Goal: Task Accomplishment & Management: Complete application form

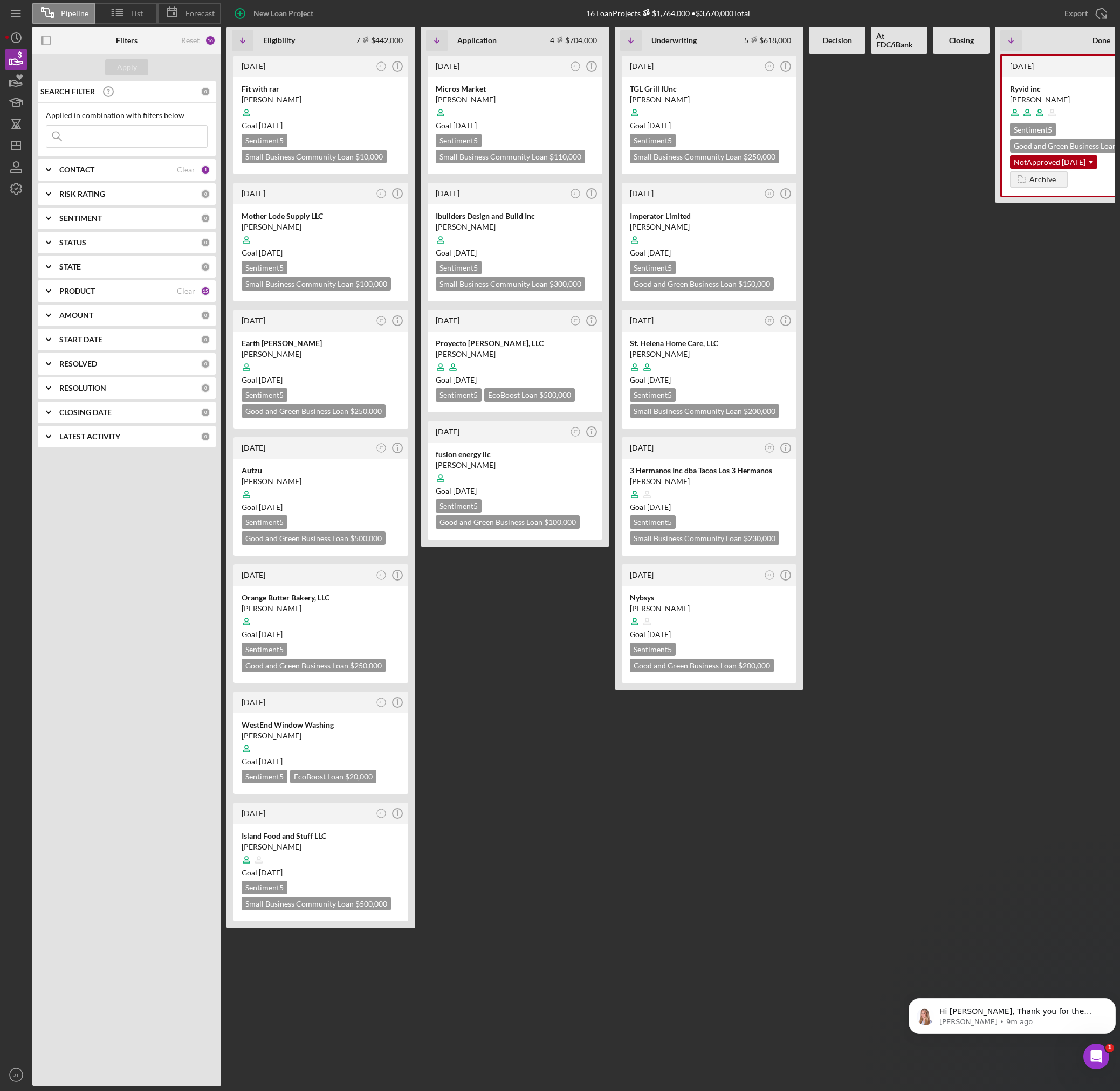
scroll to position [0, 1]
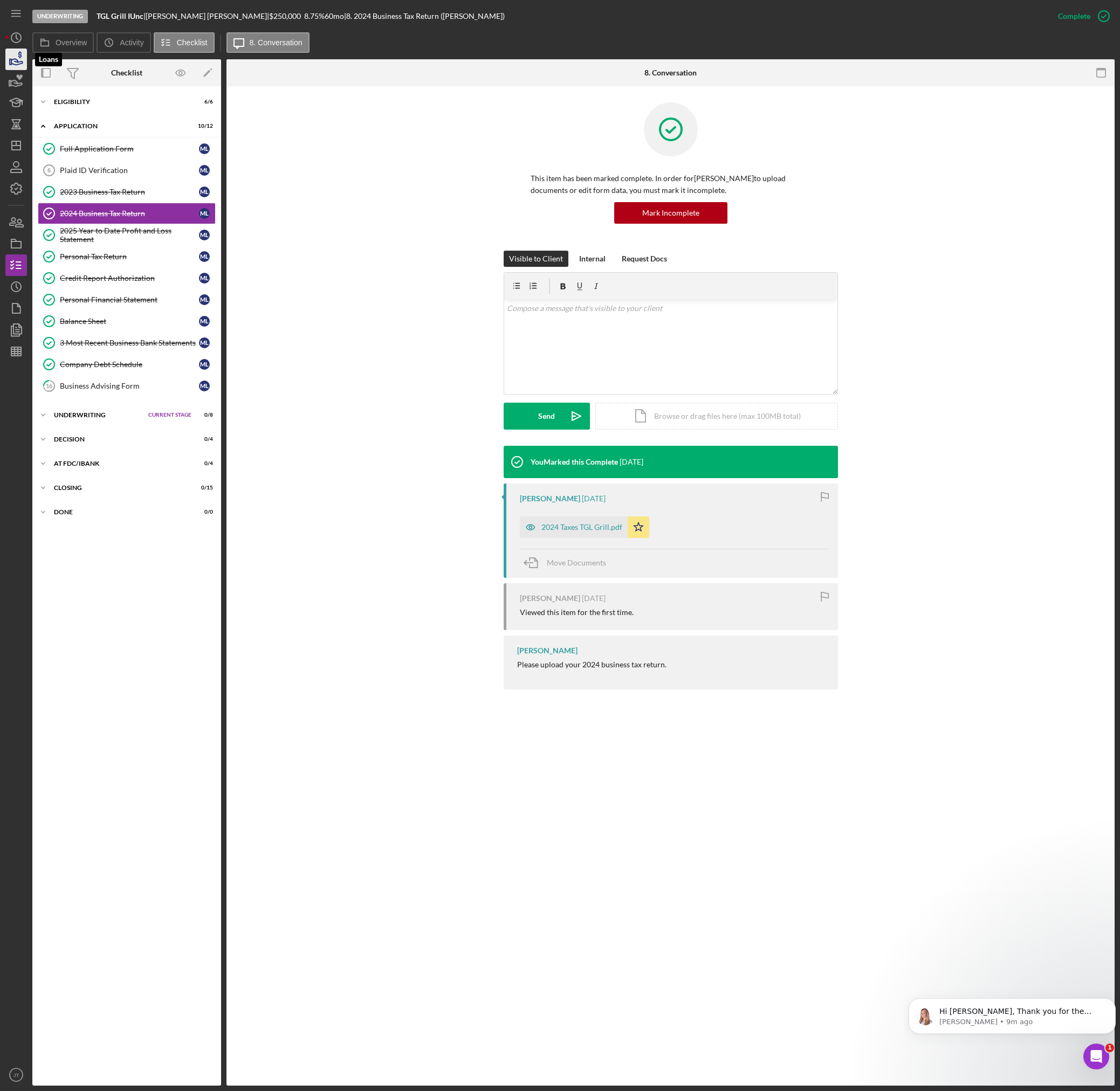
click at [14, 62] on icon "button" at bounding box center [16, 60] width 27 height 27
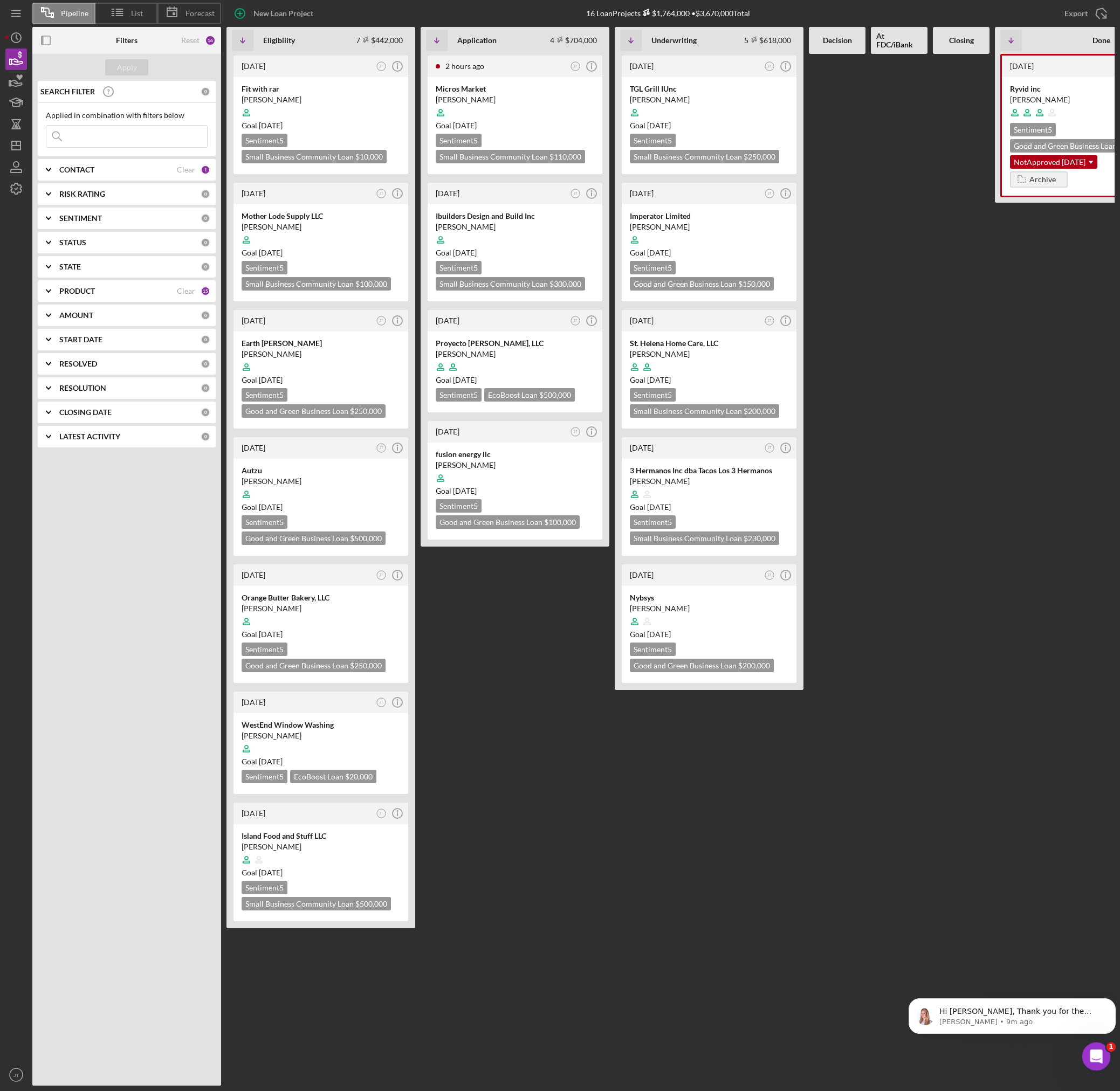
click at [1081, 1054] on div "Open Intercom Messenger" at bounding box center [1094, 1055] width 35 height 35
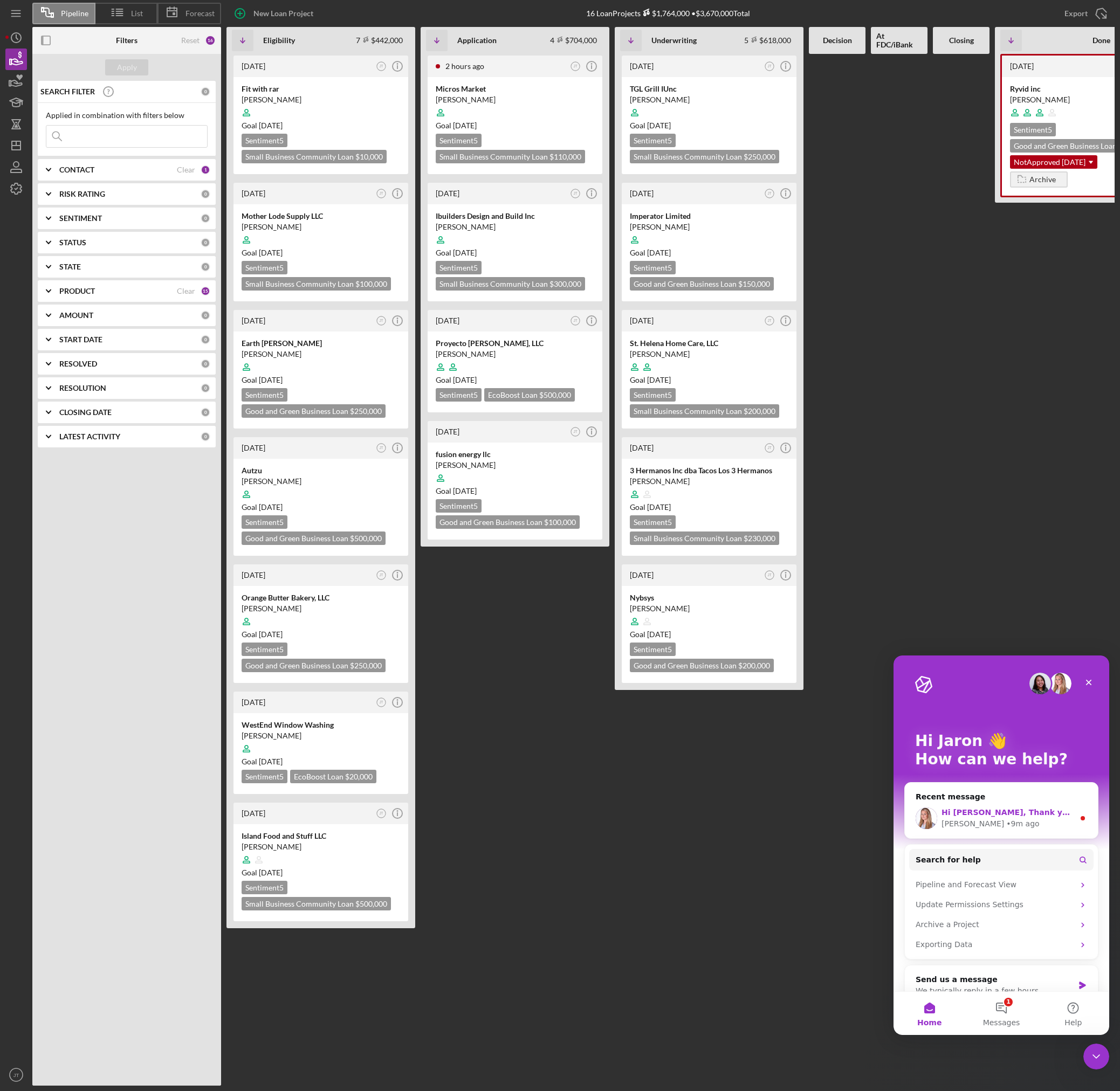
click at [1007, 827] on div "[PERSON_NAME] • 9m ago" at bounding box center [1008, 824] width 133 height 12
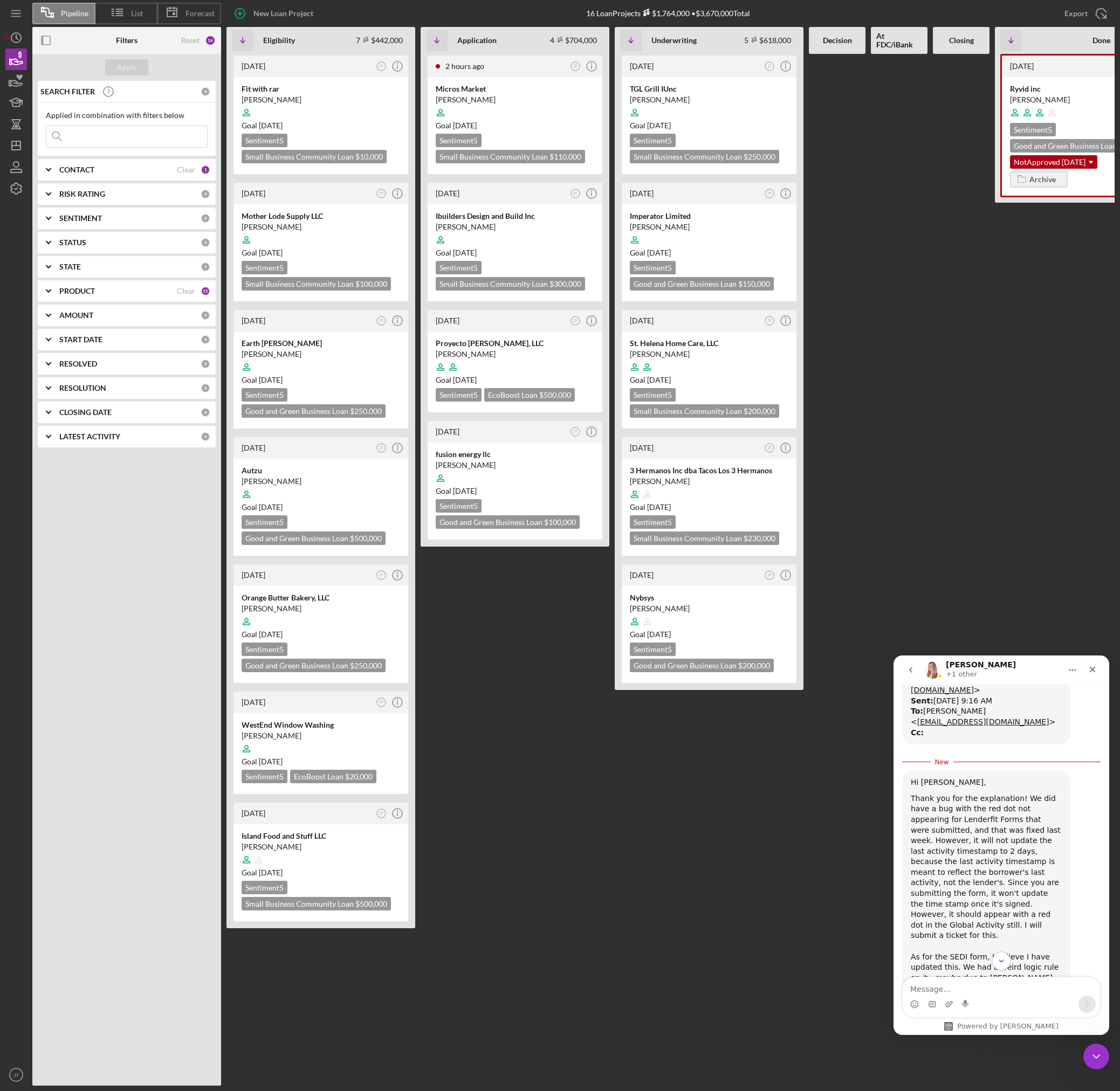
scroll to position [1511, 0]
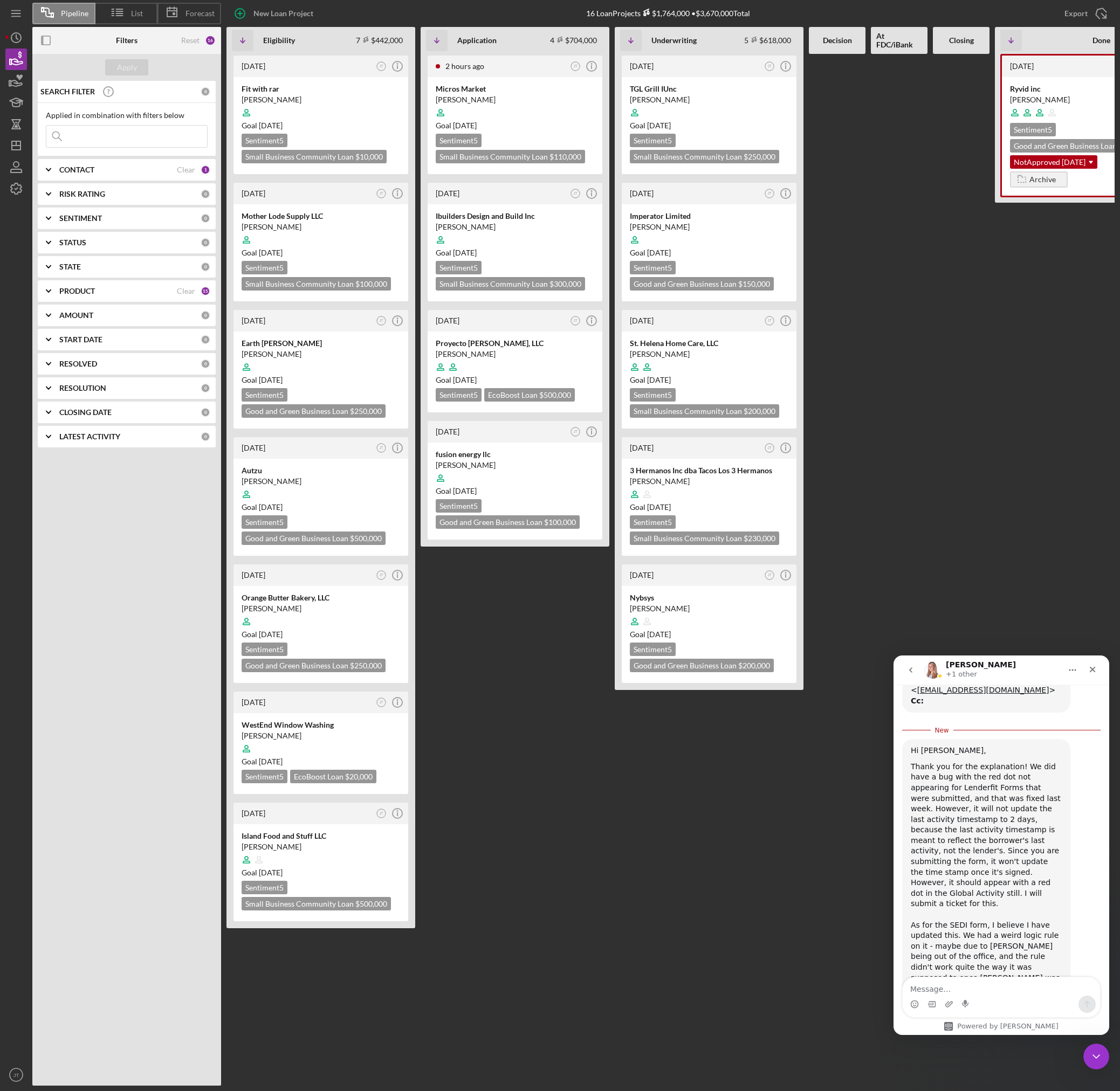
click at [879, 605] on FDC\/iBank at bounding box center [899, 570] width 57 height 1032
click at [908, 669] on icon "go back" at bounding box center [911, 670] width 9 height 9
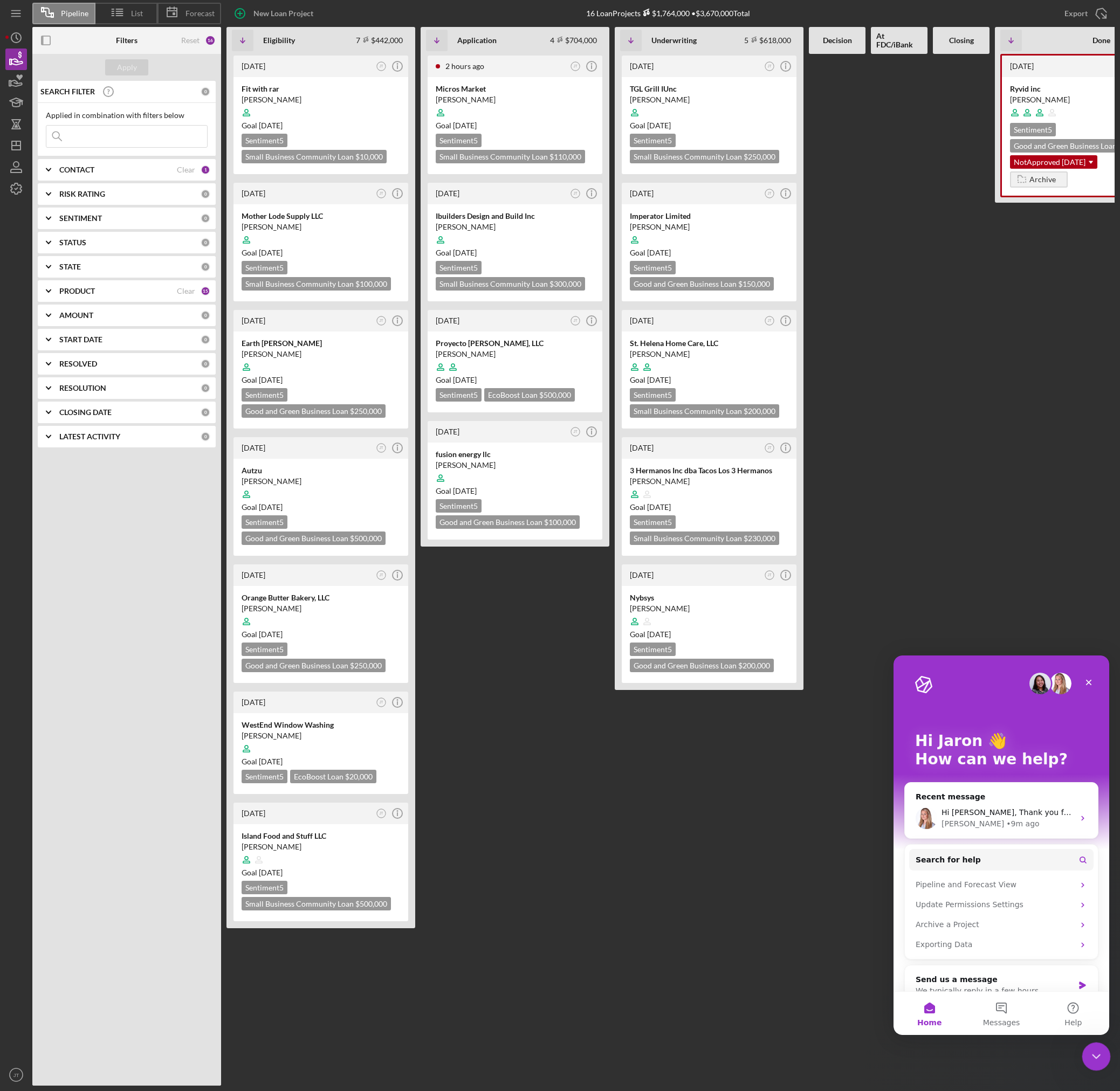
click at [1086, 1046] on div "Close Intercom Messenger" at bounding box center [1095, 1055] width 26 height 26
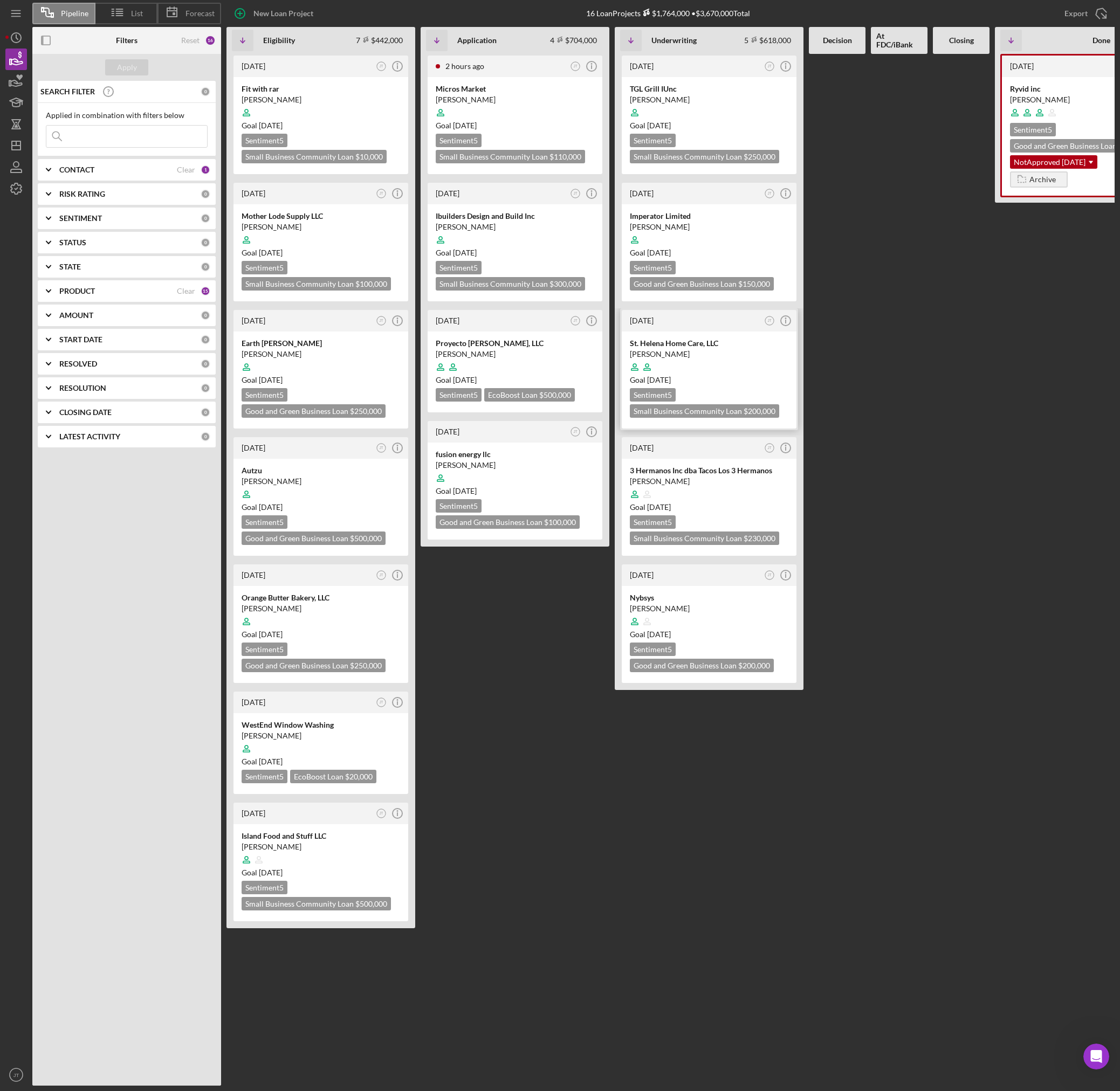
click at [722, 344] on div "St. Helena Home Care, LLC" at bounding box center [708, 344] width 158 height 11
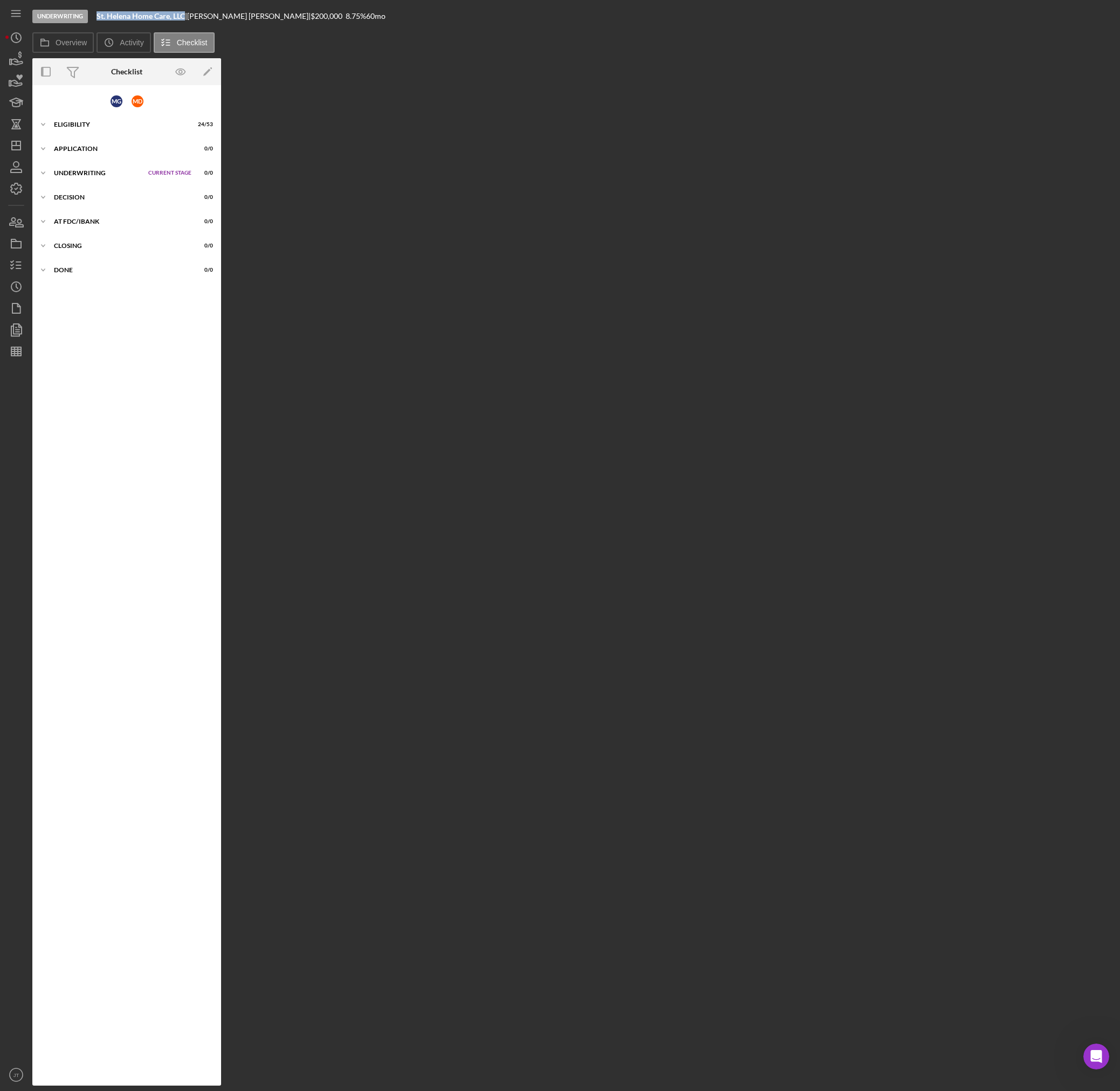
drag, startPoint x: 97, startPoint y: 18, endPoint x: 187, endPoint y: 24, distance: 90.2
click at [187, 24] on div "Underwriting St. Helena Home Care, LLC | [PERSON_NAME] | $200,000 $120,000 8.75…" at bounding box center [574, 16] width 1082 height 33
copy b "St. Helena Home Care, LLC"
click at [90, 119] on div "Icon/Expander Eligibility 24 / 53 Set Stage" at bounding box center [127, 125] width 189 height 22
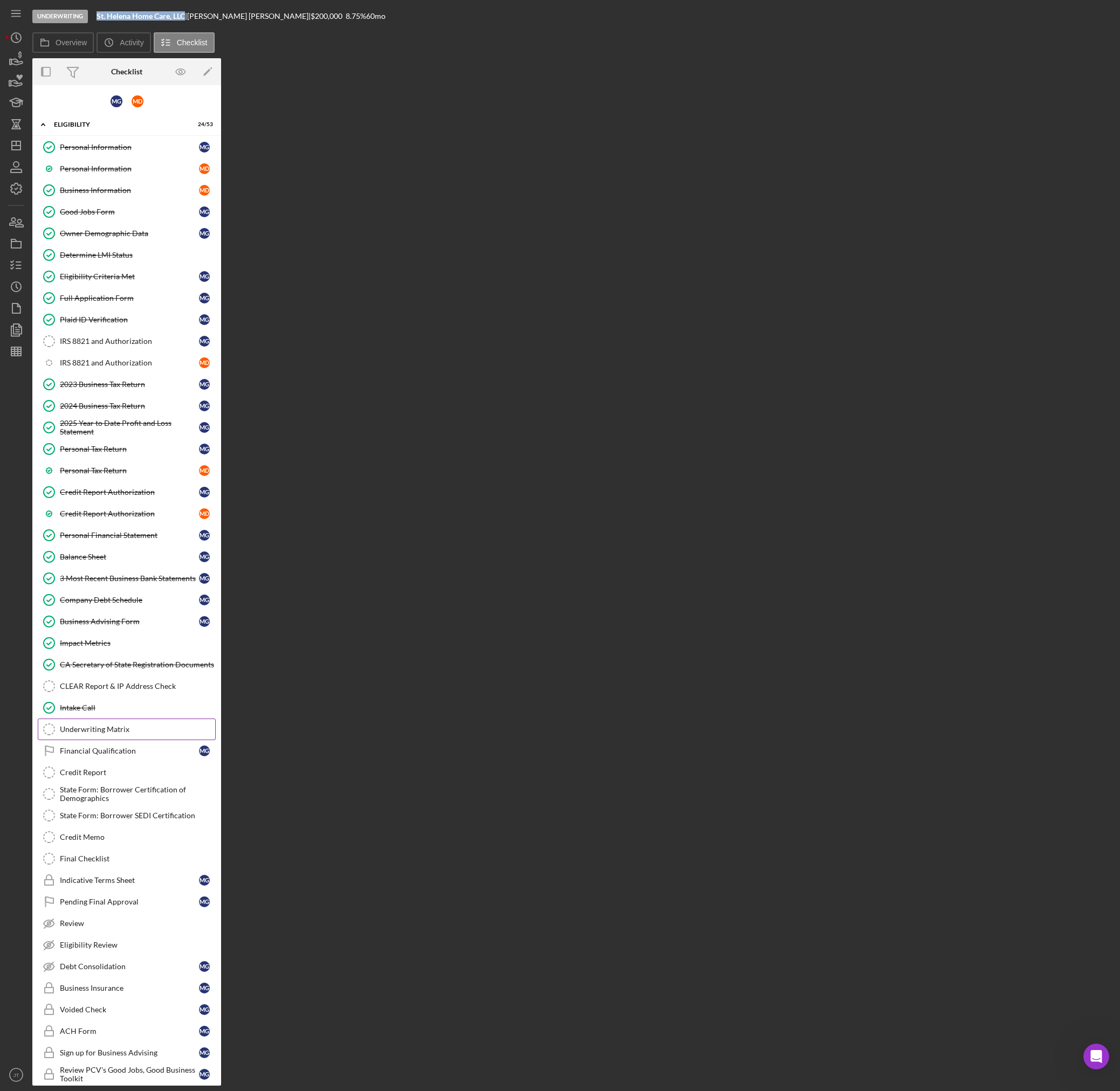
click at [113, 727] on div "Underwriting Matrix" at bounding box center [138, 730] width 156 height 9
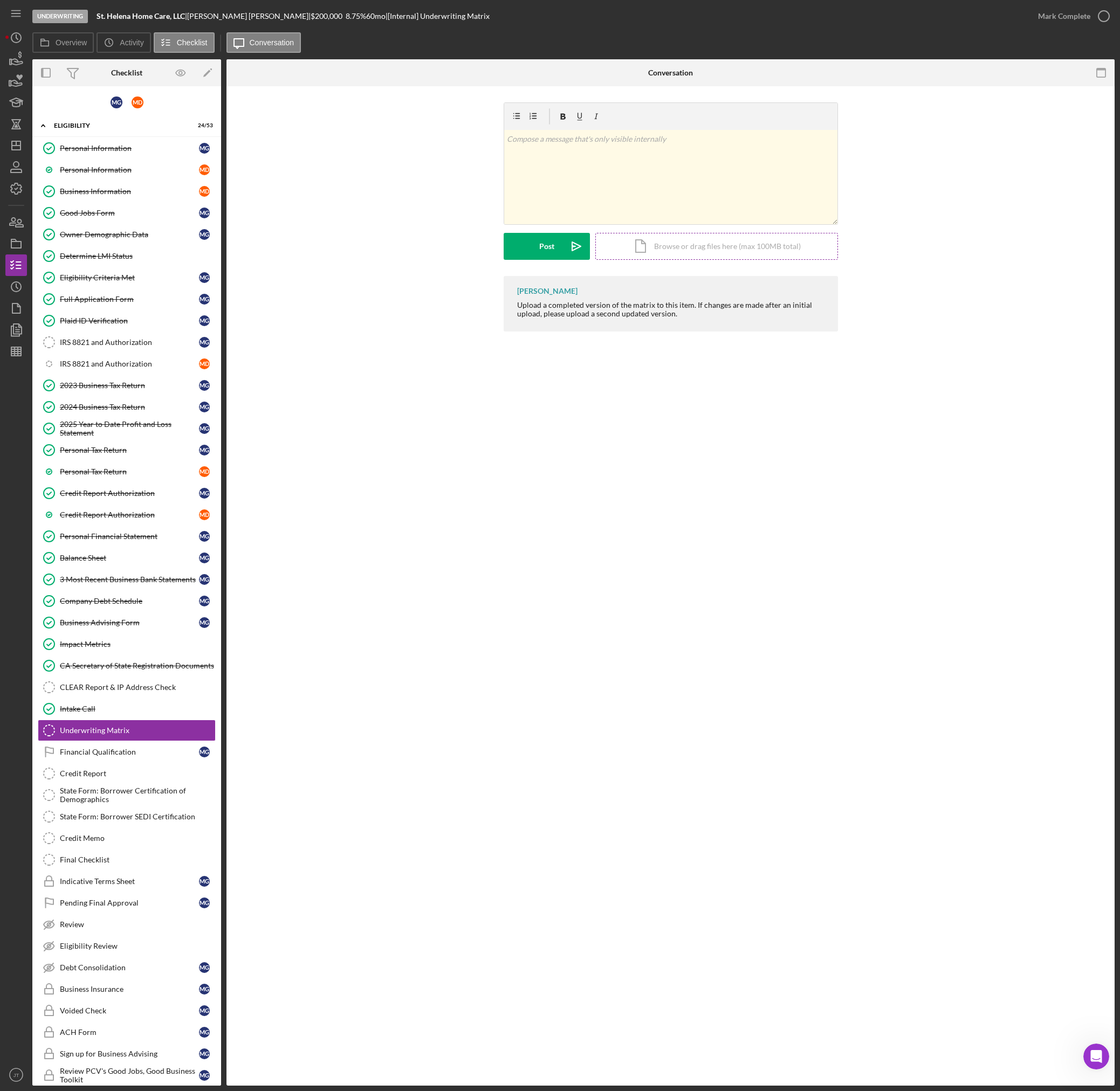
click at [670, 251] on div "Icon/Document Browse or drag files here (max 100MB total) Tap to choose files o…" at bounding box center [717, 246] width 242 height 27
click at [527, 249] on button "Upload Icon/Upload" at bounding box center [546, 246] width 86 height 27
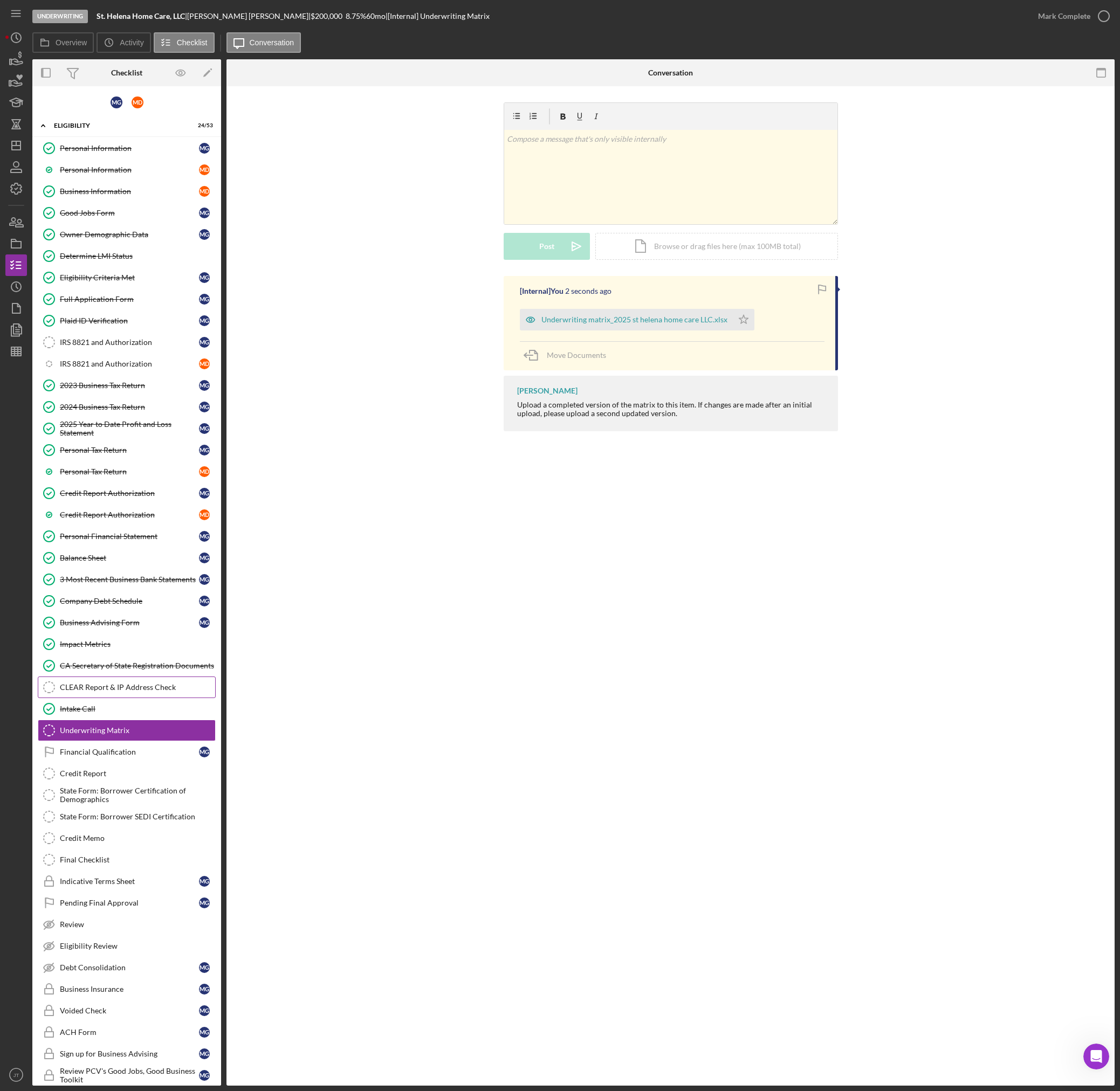
click at [115, 688] on div "CLEAR Report & IP Address Check" at bounding box center [138, 688] width 156 height 9
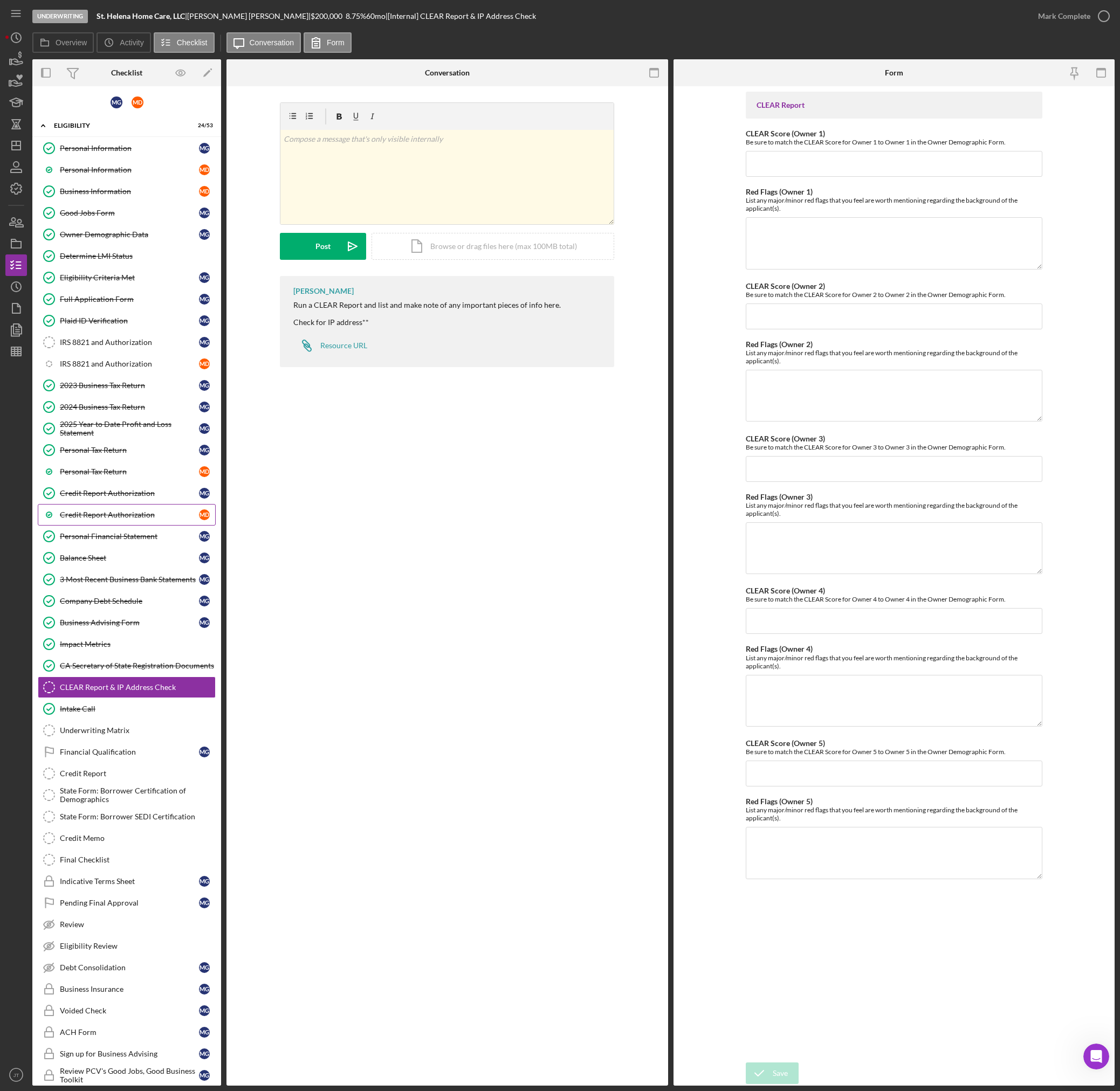
click at [129, 513] on div "Credit Report Authorization" at bounding box center [129, 515] width 139 height 9
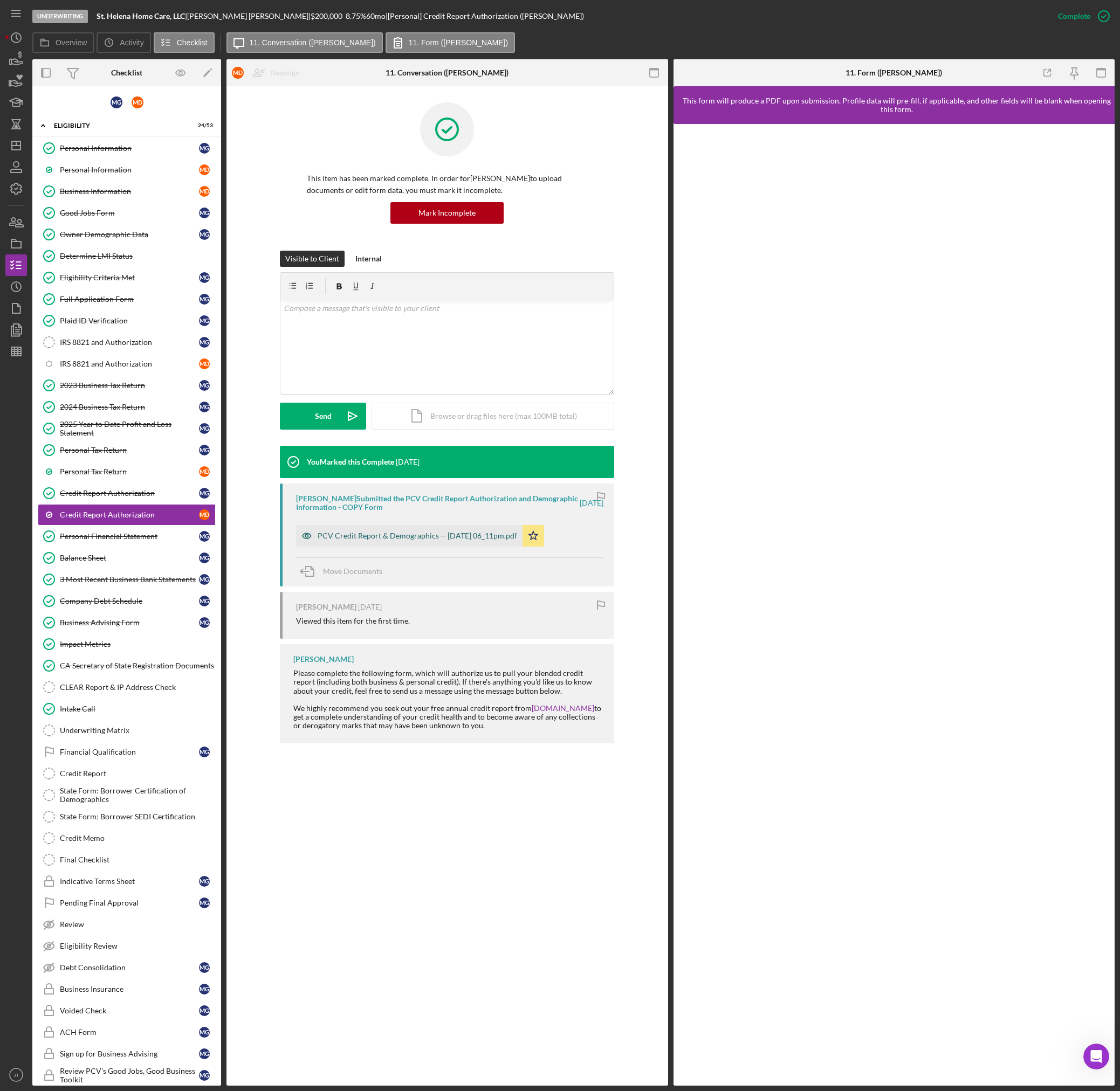
click at [433, 540] on div "PCV Credit Report & Demographics -- [DATE] 06_11pm.pdf" at bounding box center [417, 536] width 200 height 9
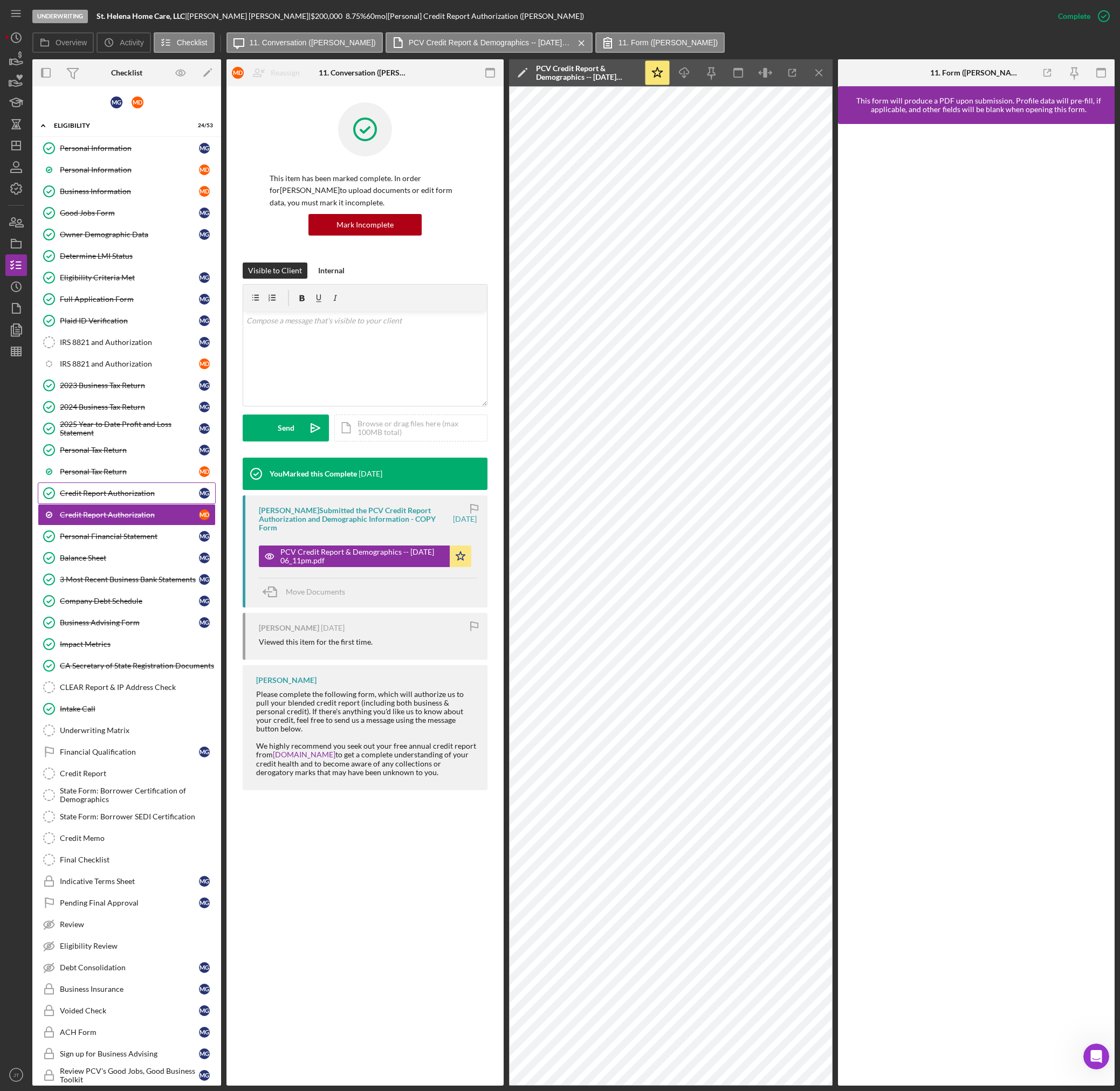
click at [130, 495] on div "Credit Report Authorization" at bounding box center [129, 494] width 139 height 9
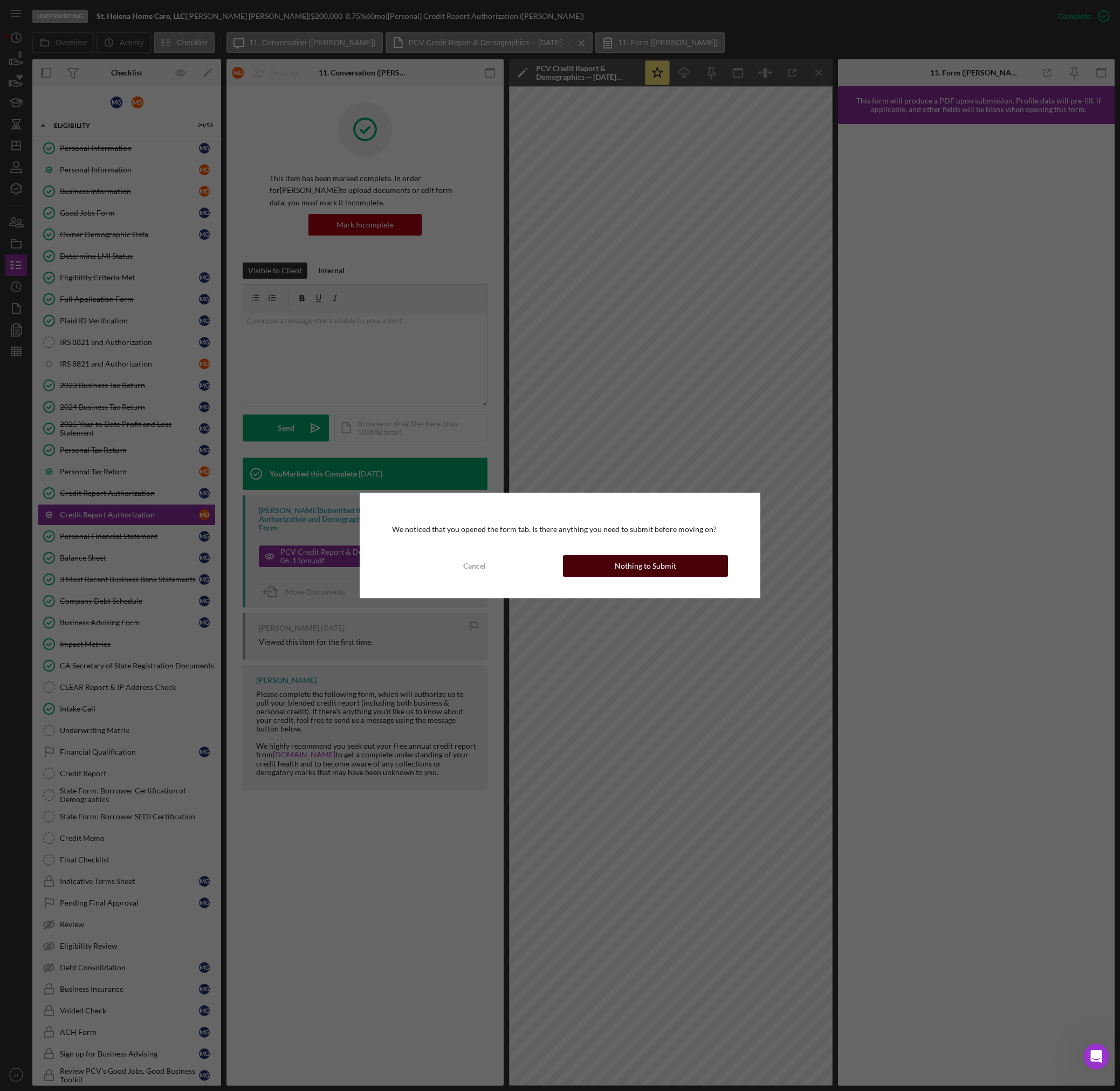
click at [657, 563] on div "Nothing to Submit" at bounding box center [646, 566] width 62 height 22
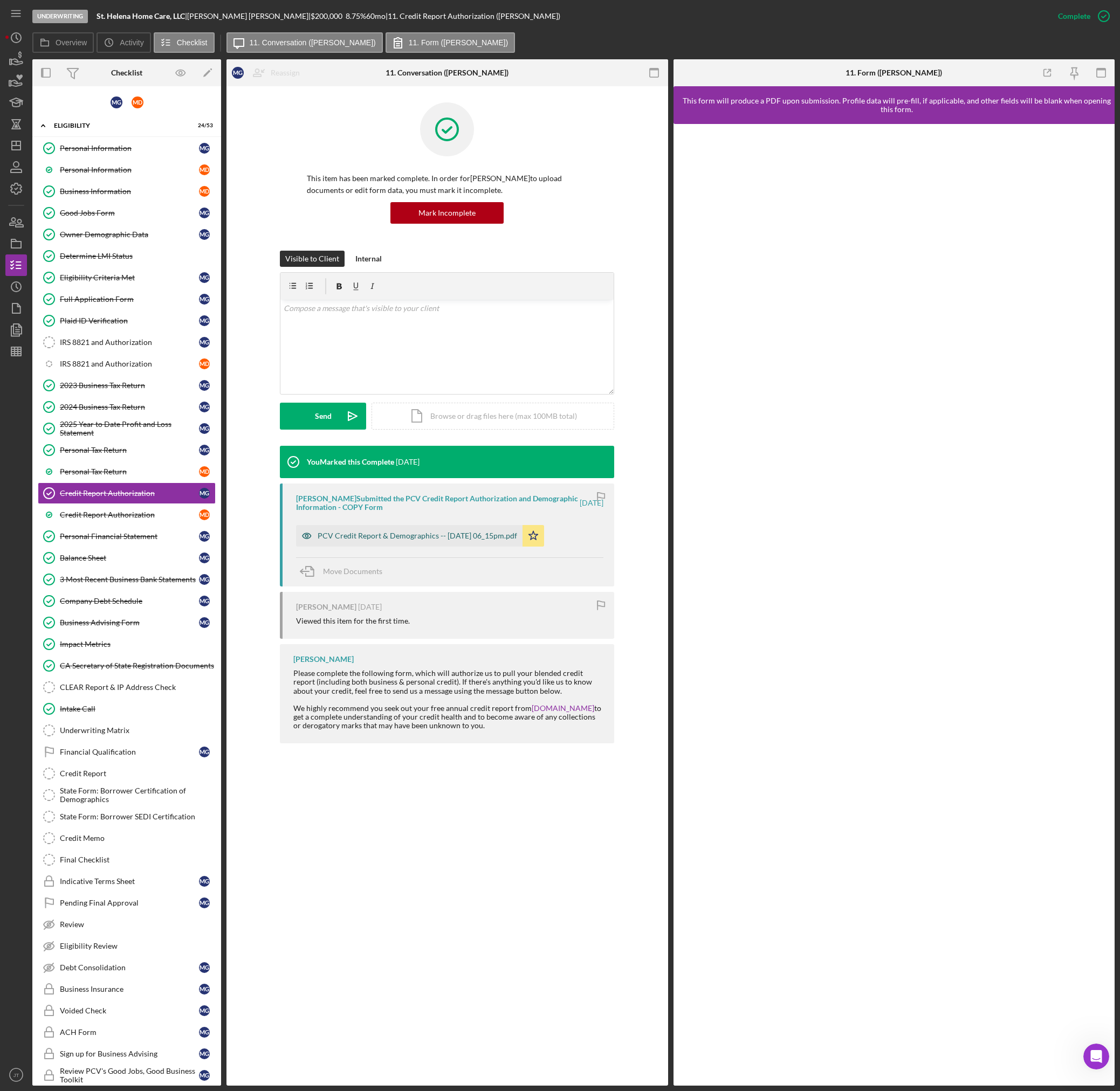
click at [394, 536] on div "PCV Credit Report & Demographics -- [DATE] 06_15pm.pdf" at bounding box center [417, 536] width 200 height 9
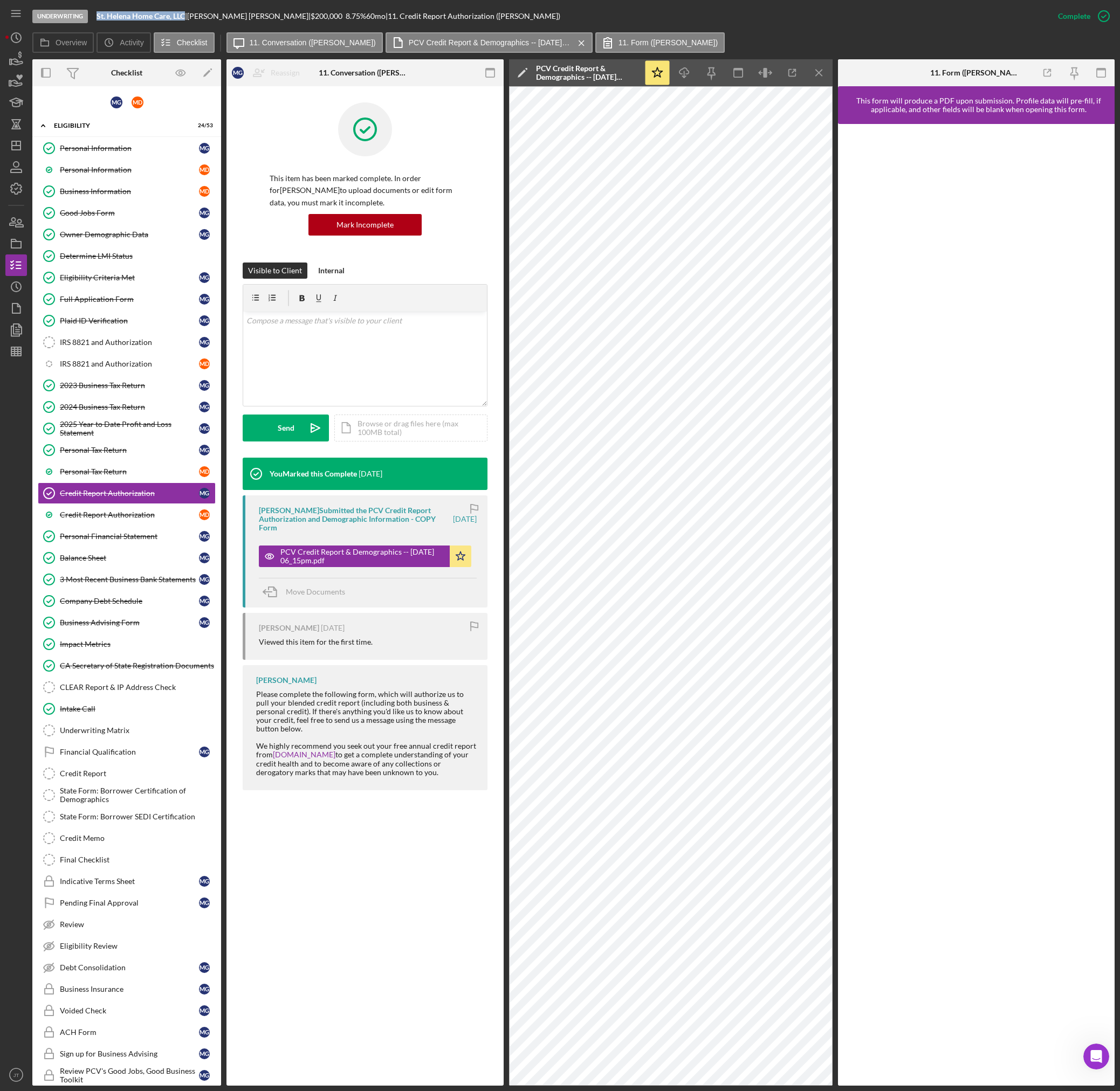
drag, startPoint x: 99, startPoint y: 18, endPoint x: 187, endPoint y: 26, distance: 88.4
click at [187, 26] on div "Underwriting St. Helena Home Care, LLC | [PERSON_NAME] | $200,000 $120,000 8.75…" at bounding box center [540, 16] width 1015 height 33
copy b "St. Helena Home Care, LLC"
click at [121, 522] on link "Credit Report Authorization M D" at bounding box center [127, 515] width 178 height 22
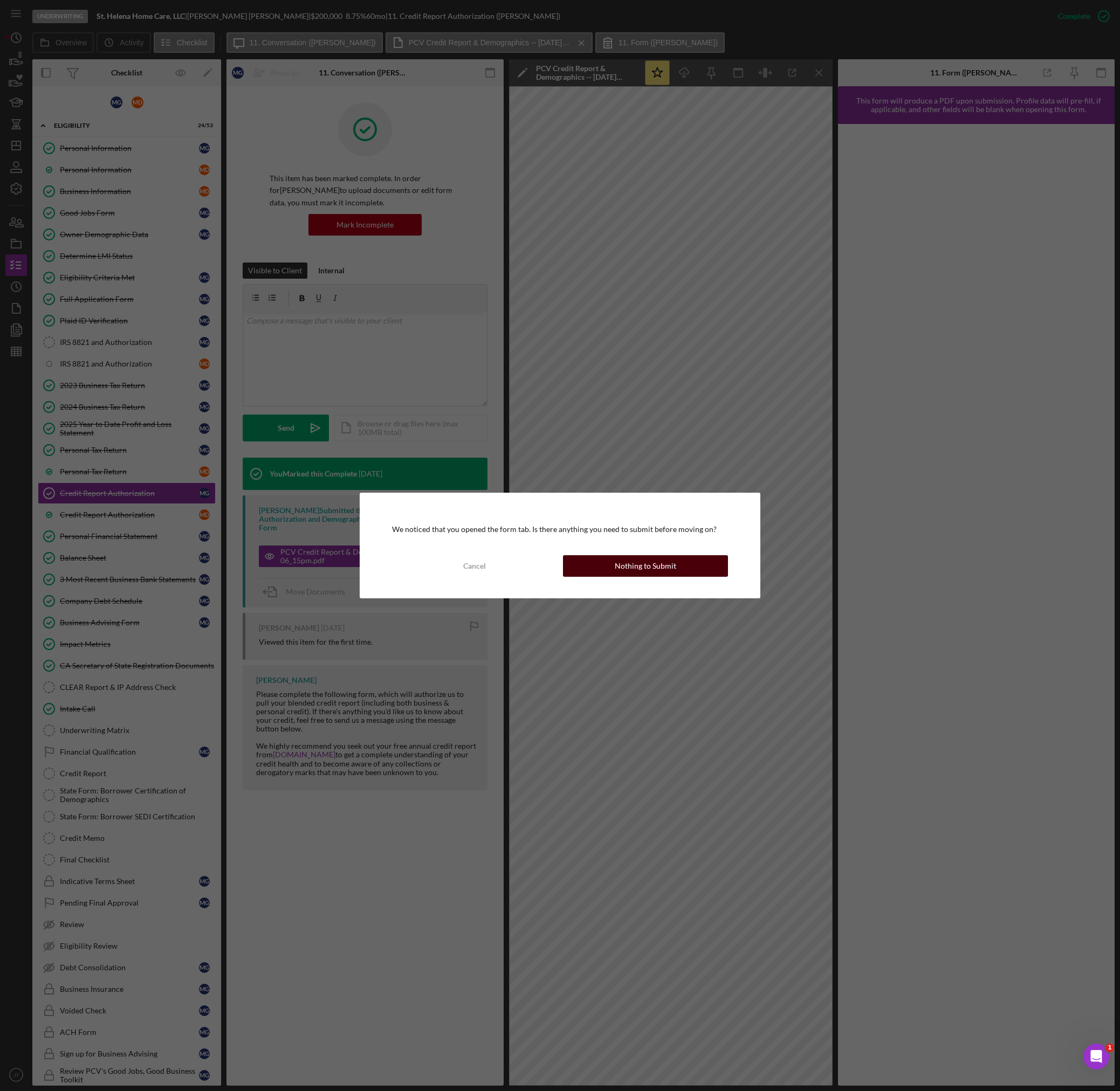
drag, startPoint x: 631, startPoint y: 548, endPoint x: 633, endPoint y: 564, distance: 16.1
click at [632, 556] on div "We noticed that you opened the form tab. Is there anything you need to submit b…" at bounding box center [560, 546] width 401 height 106
click at [633, 564] on div "Nothing to Submit" at bounding box center [646, 566] width 62 height 22
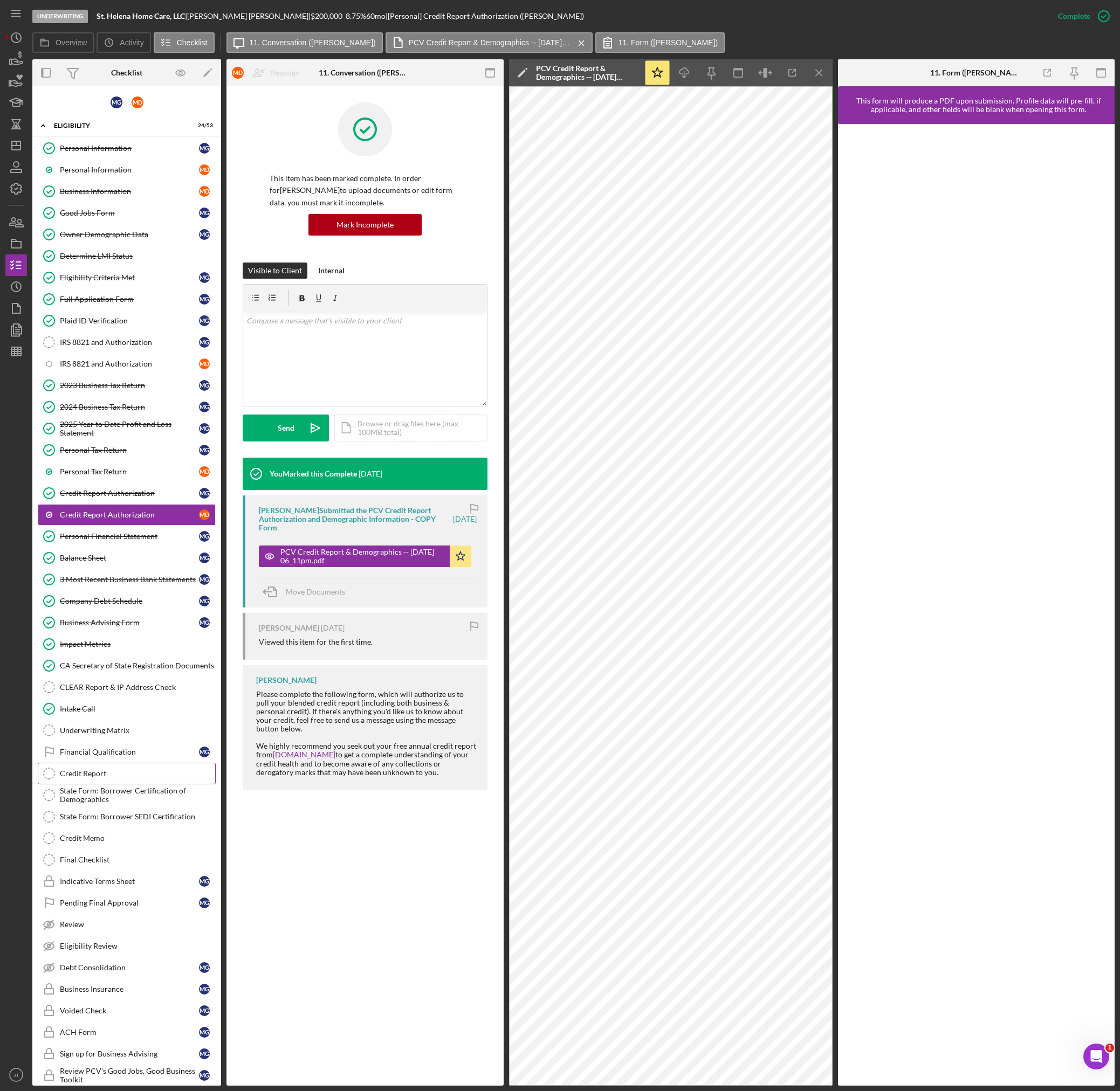
click at [126, 779] on link "Credit Report Credit Report" at bounding box center [127, 773] width 178 height 22
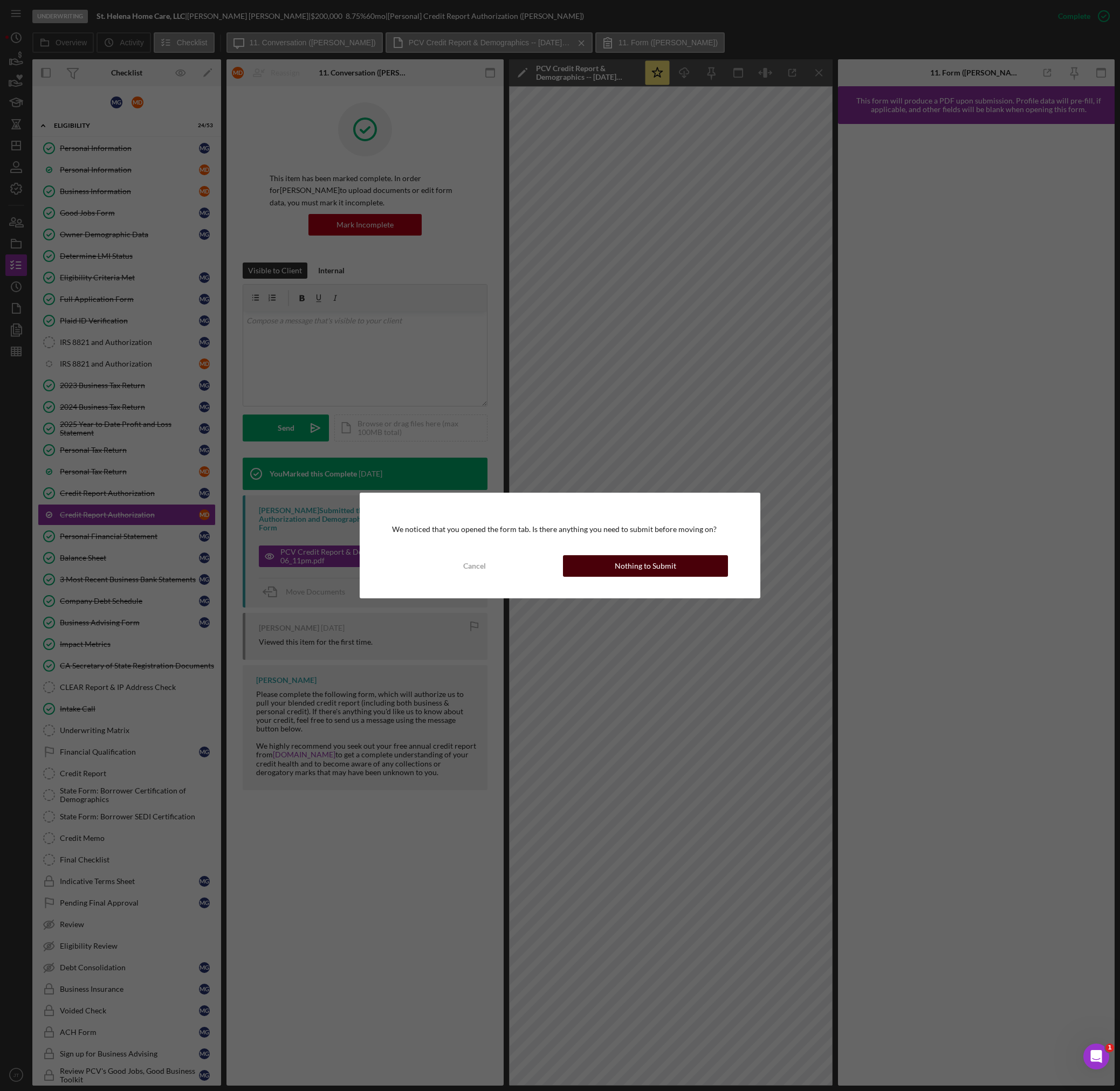
click at [622, 575] on div "Nothing to Submit" at bounding box center [646, 566] width 62 height 22
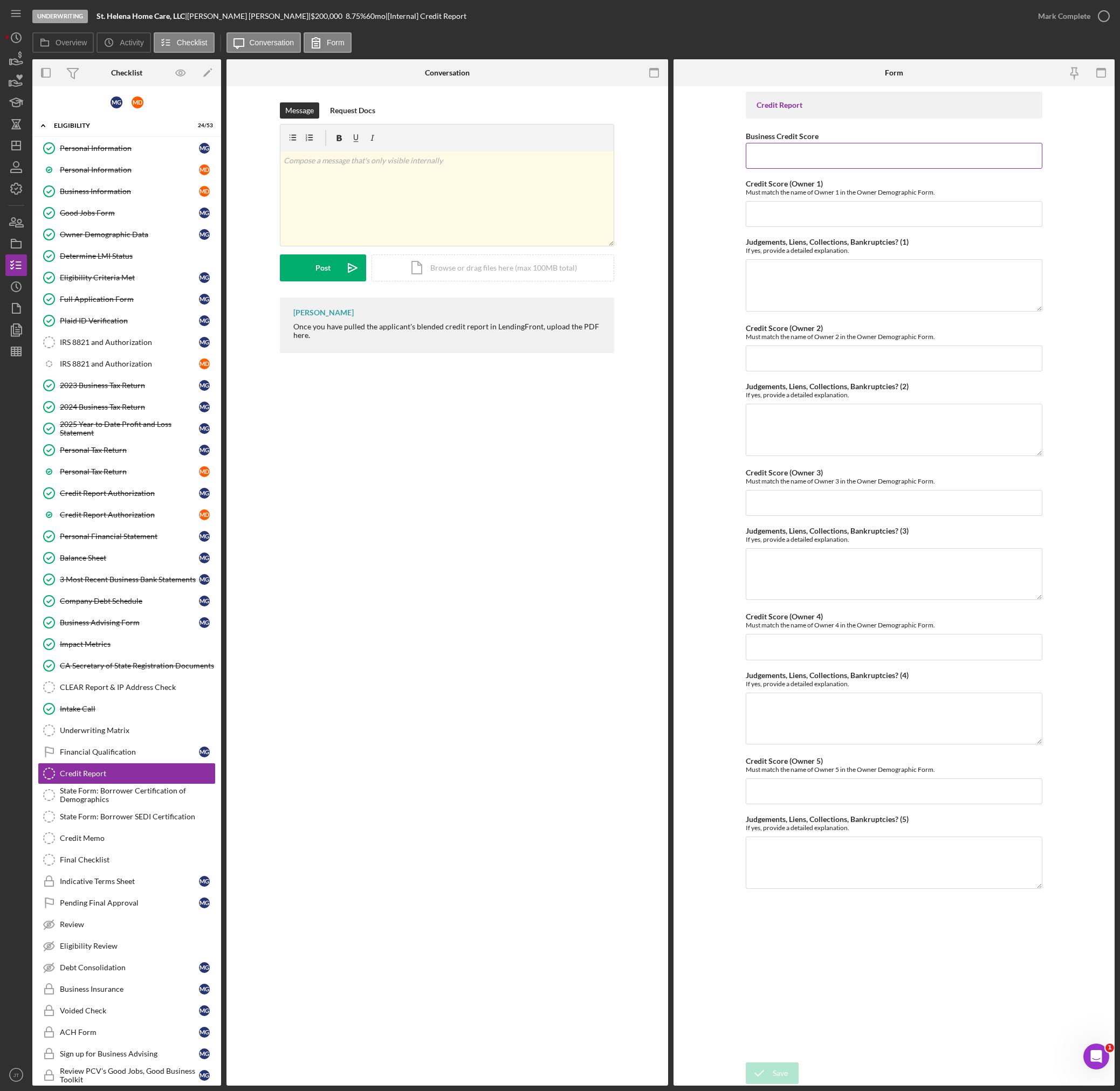
click at [822, 157] on input "Business Credit Score" at bounding box center [894, 156] width 297 height 26
type input "74"
click at [802, 213] on input "Credit Score (Owner 1)" at bounding box center [894, 213] width 297 height 26
type input "776"
click at [814, 371] on input "Credit Score (Owner 2)" at bounding box center [894, 358] width 297 height 26
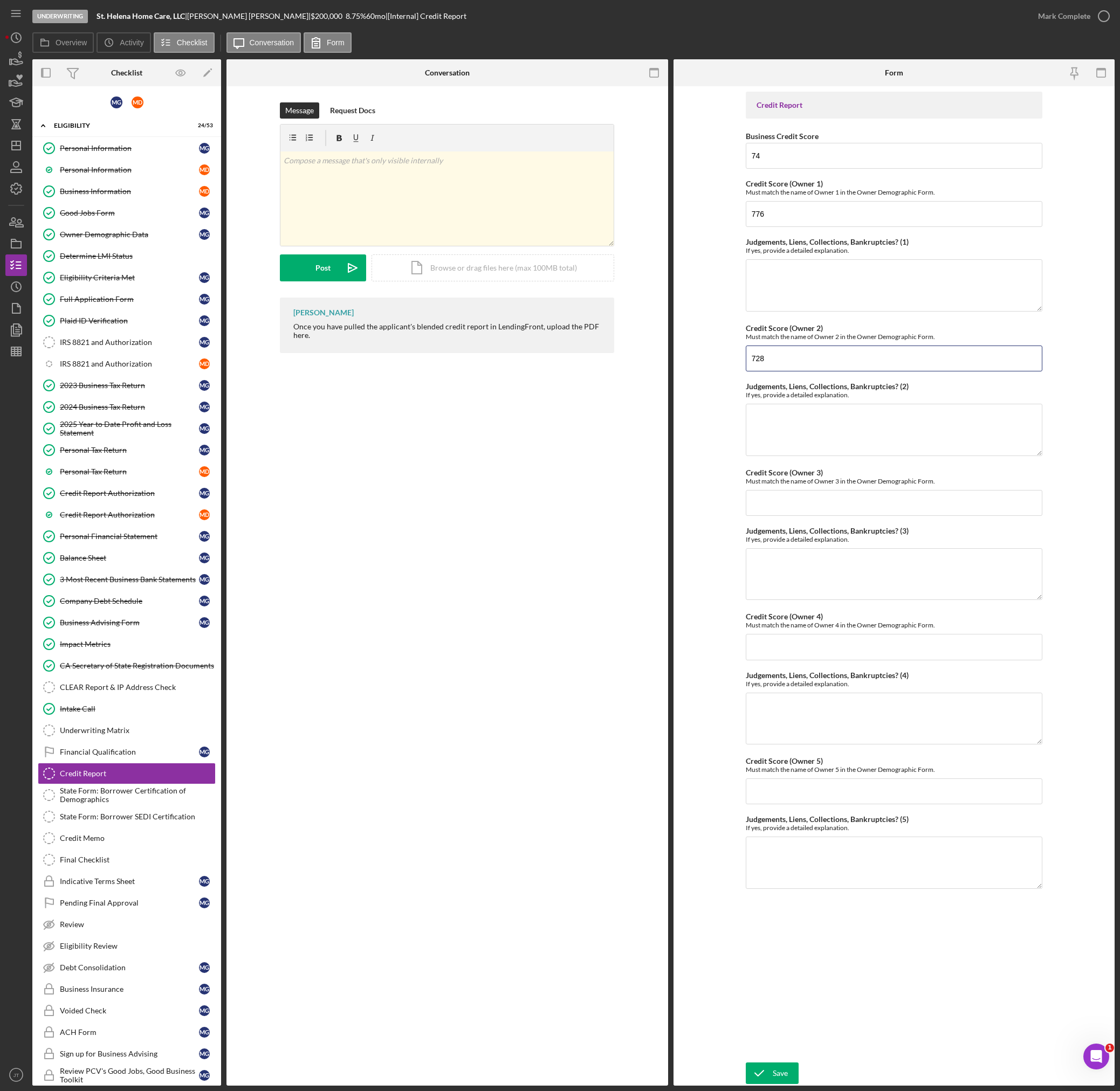
type input "728"
click at [740, 357] on form "Credit Report Business Credit Score 74 Credit Score (Owner 1) Must match the na…" at bounding box center [894, 585] width 441 height 1000
click at [768, 1063] on div "Save Save" at bounding box center [894, 1075] width 297 height 24
click at [774, 1074] on div "Save" at bounding box center [780, 1074] width 15 height 22
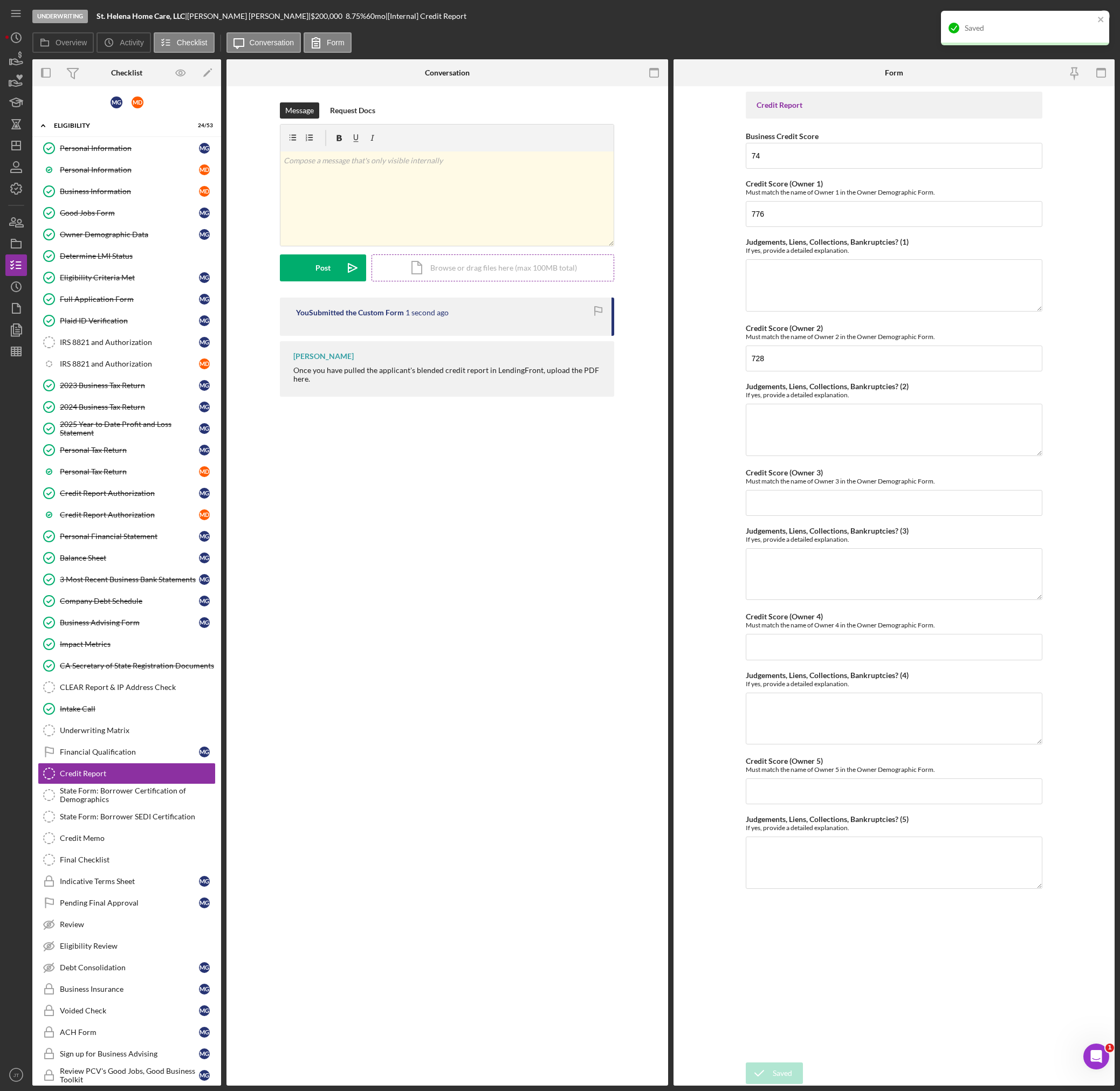
click at [449, 277] on div "Icon/Document Browse or drag files here (max 100MB total) Tap to choose files o…" at bounding box center [493, 268] width 242 height 27
click at [332, 279] on div "Upload" at bounding box center [323, 268] width 24 height 27
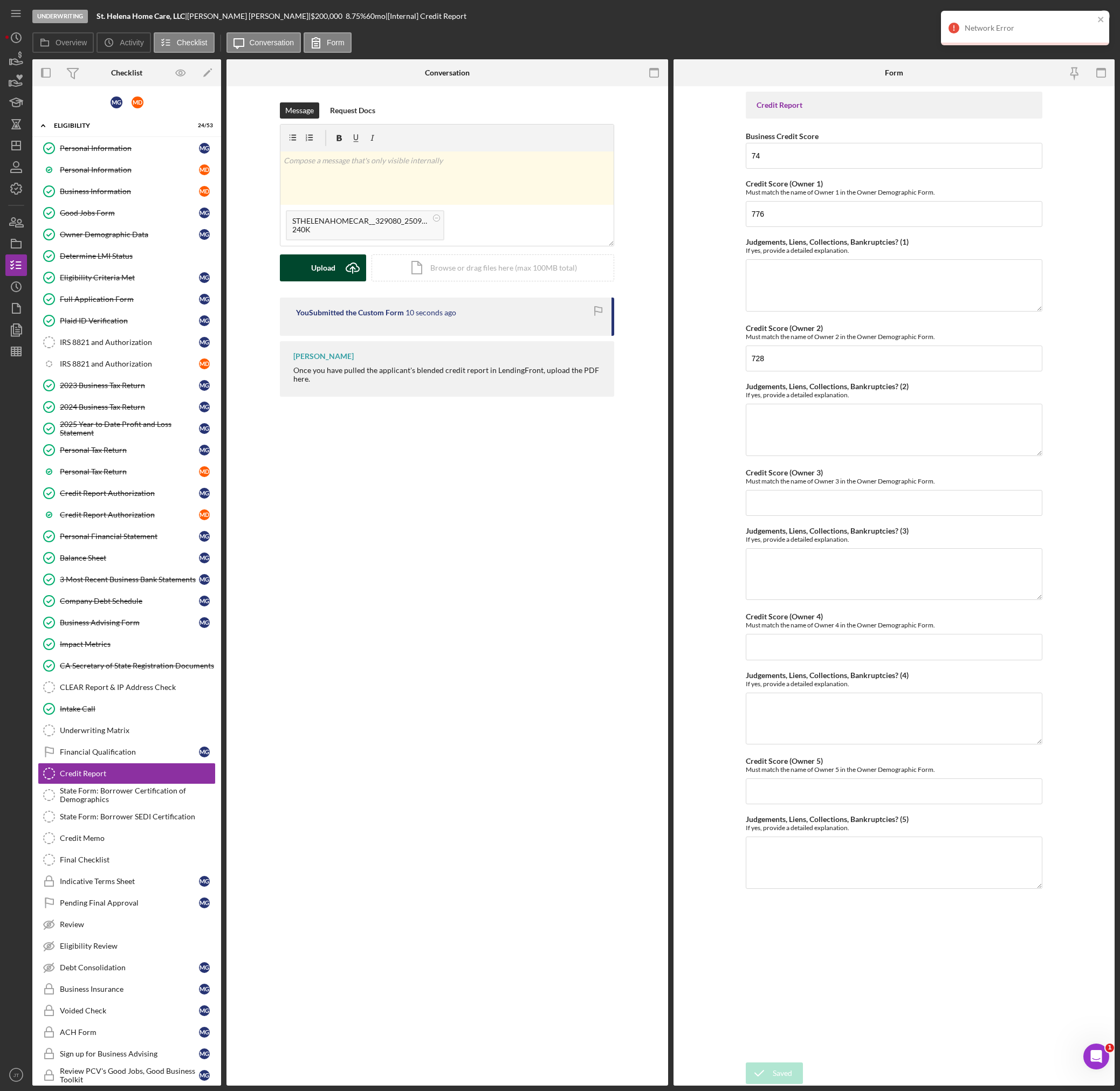
click at [344, 273] on icon "Icon/Upload" at bounding box center [353, 268] width 27 height 27
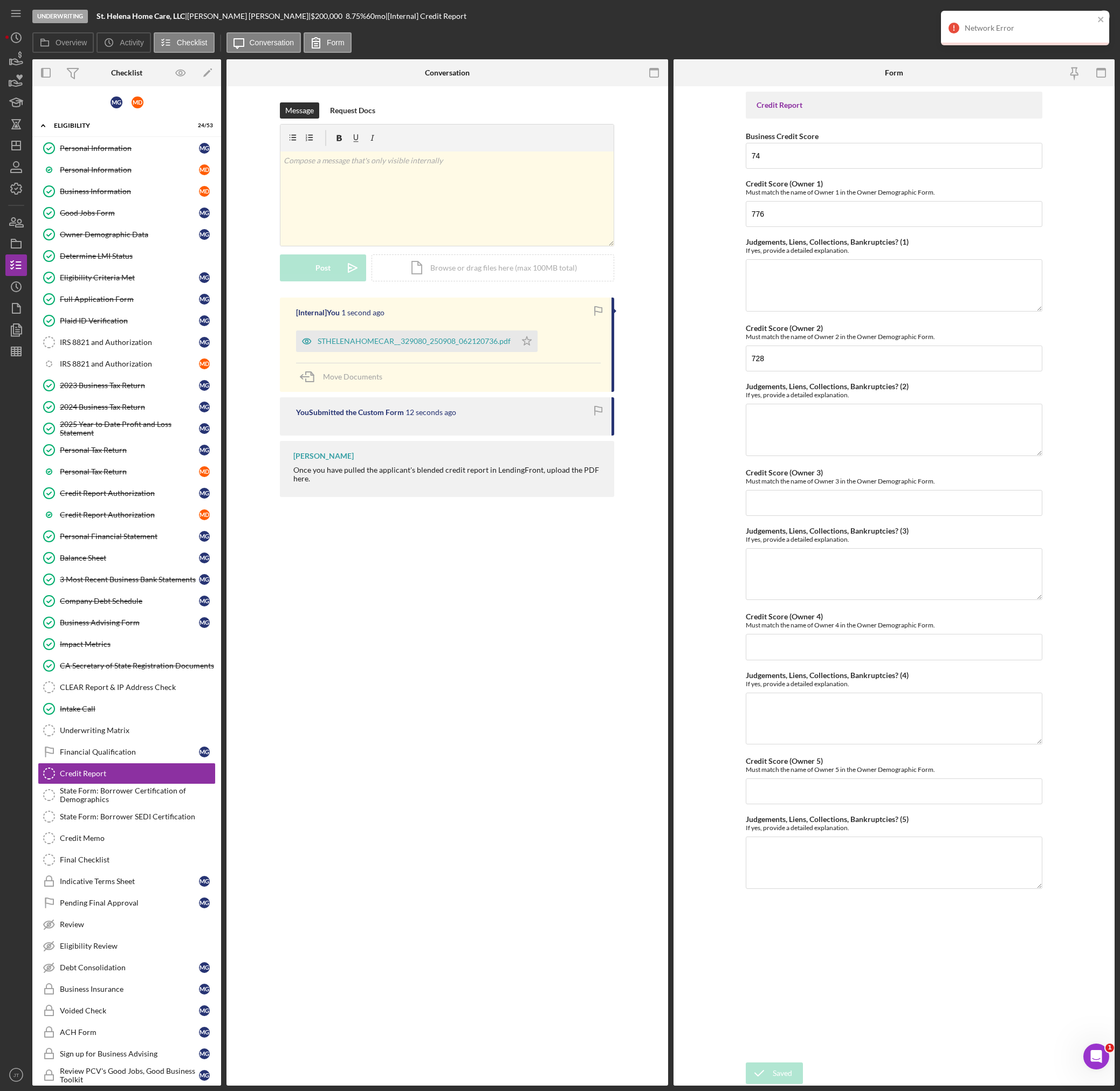
click at [1091, 18] on div "Network Error" at bounding box center [1025, 28] width 168 height 34
click at [1096, 17] on div "Network Error" at bounding box center [1025, 33] width 173 height 47
click at [1096, 18] on icon "button" at bounding box center [1104, 16] width 27 height 27
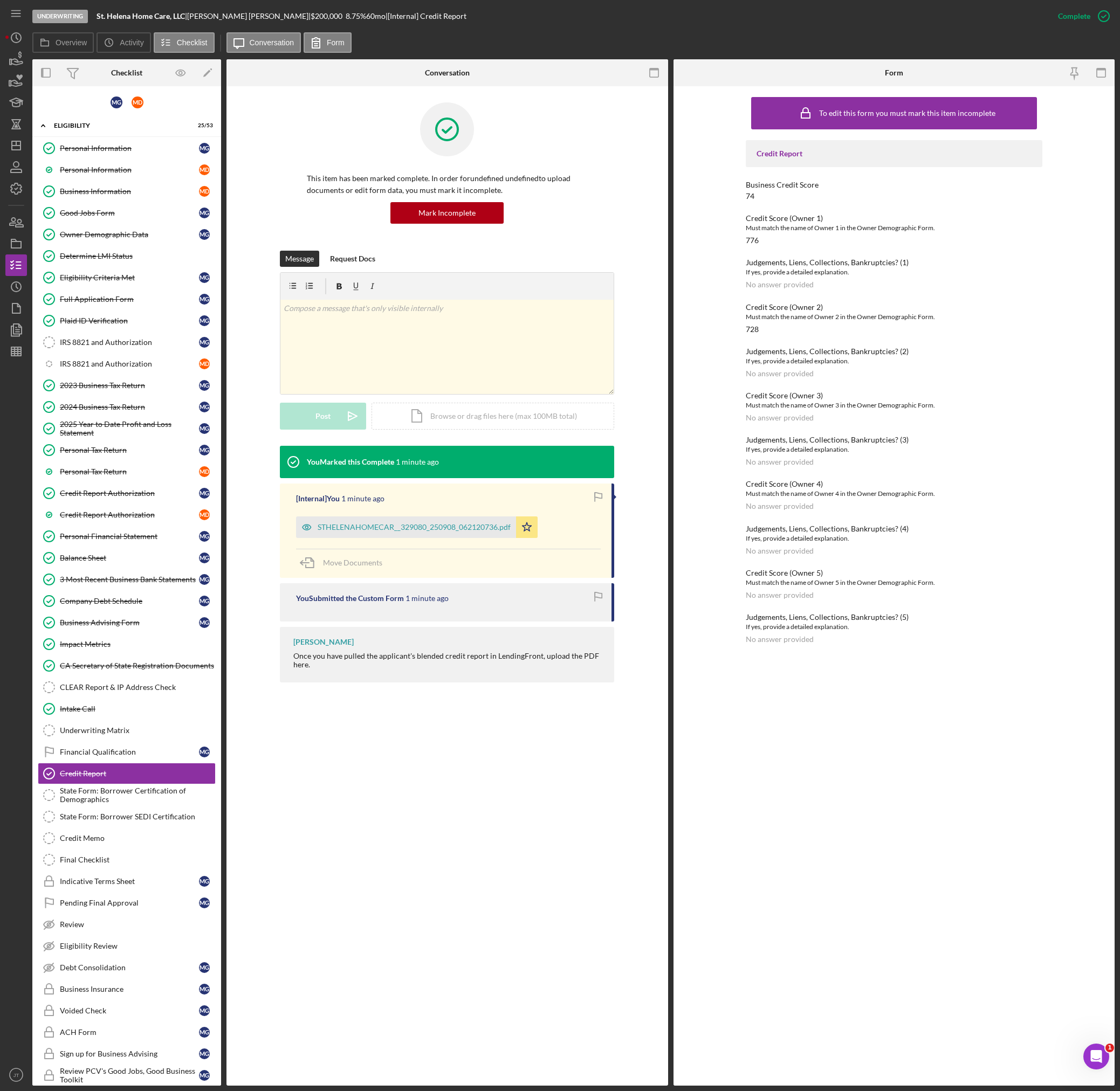
click at [724, 821] on div "To edit this form you must mark this item incomplete Credit Report Business Cre…" at bounding box center [894, 585] width 441 height 1000
